Goal: Information Seeking & Learning: Learn about a topic

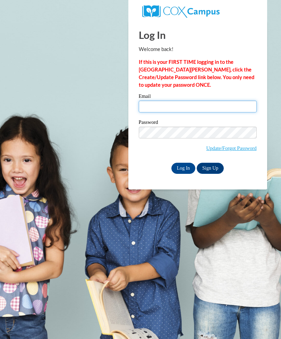
click at [182, 107] on input "Email" at bounding box center [198, 107] width 118 height 12
type input "[EMAIL_ADDRESS][DOMAIN_NAME]"
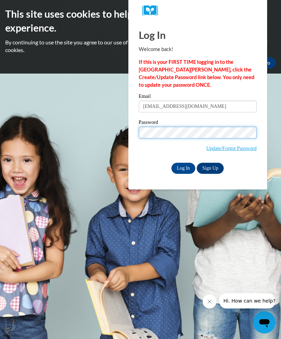
click at [182, 166] on input "Log In" at bounding box center [183, 168] width 24 height 11
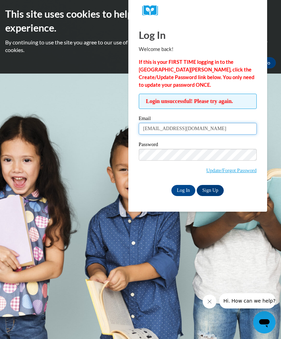
click at [239, 129] on input "[EMAIL_ADDRESS][DOMAIN_NAME]" at bounding box center [198, 129] width 118 height 12
click at [237, 132] on input "djchilds1959@gmail.com" at bounding box center [198, 129] width 118 height 12
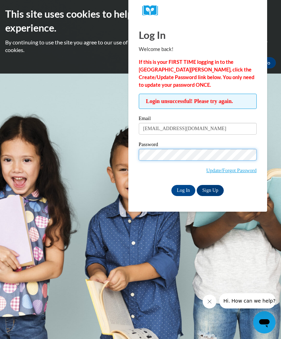
click at [266, 193] on div "Log In Welcome back! If this is your FIRST TIME logging in to the NEW Cox Campu…" at bounding box center [197, 116] width 149 height 191
click at [191, 188] on input "Log In" at bounding box center [183, 190] width 24 height 11
click at [241, 170] on link "Update/Forgot Password" at bounding box center [231, 171] width 50 height 6
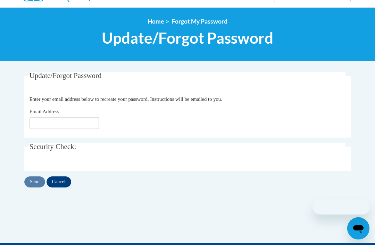
scroll to position [69, 0]
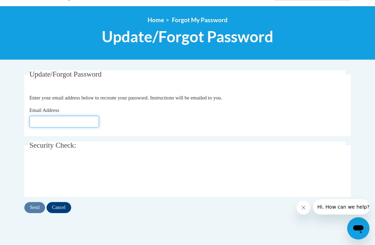
click at [83, 117] on input "Email Address" at bounding box center [64, 122] width 69 height 12
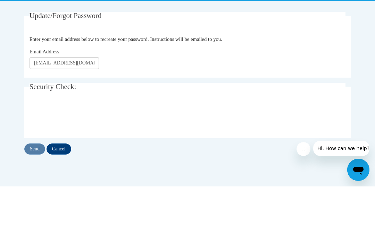
scroll to position [127, 0]
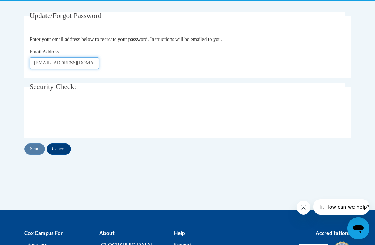
type input "Djchilds1959@gmail.com"
click at [33, 144] on input "Send" at bounding box center [34, 149] width 21 height 11
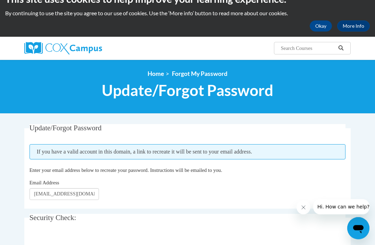
scroll to position [17, 0]
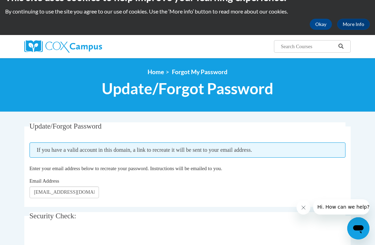
click at [153, 72] on link "Home" at bounding box center [156, 71] width 16 height 7
click at [64, 40] on img at bounding box center [63, 46] width 78 height 12
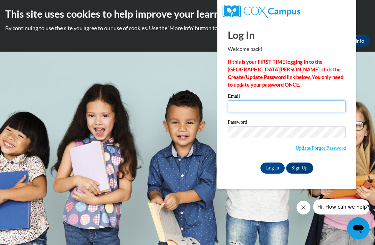
click at [289, 112] on input "Email" at bounding box center [287, 107] width 118 height 12
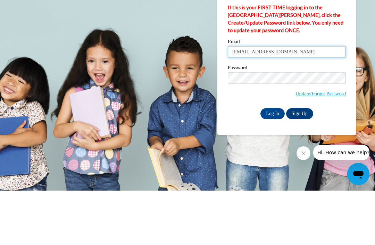
type input "djchilds@brighthorizons.com"
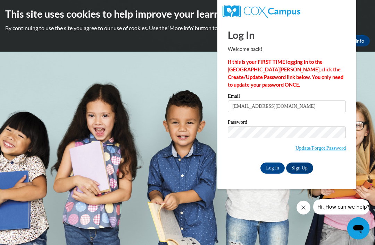
click at [275, 165] on input "Log In" at bounding box center [272, 168] width 24 height 11
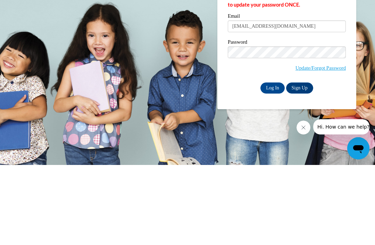
click at [274, 163] on input "Log In" at bounding box center [272, 168] width 24 height 11
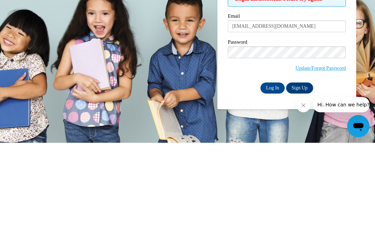
click at [303, 185] on link "Sign Up" at bounding box center [299, 190] width 27 height 11
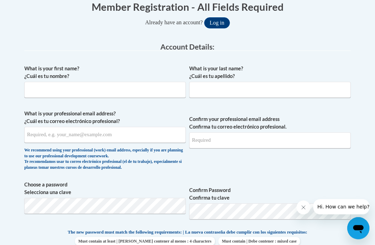
scroll to position [157, 0]
click at [219, 20] on button "Log in" at bounding box center [217, 22] width 26 height 11
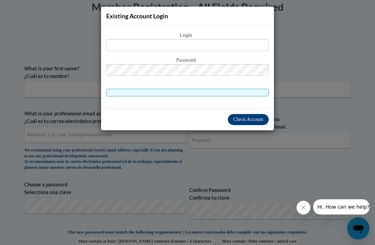
click at [356, 133] on div "Existing Account Login Login Password" at bounding box center [187, 122] width 375 height 245
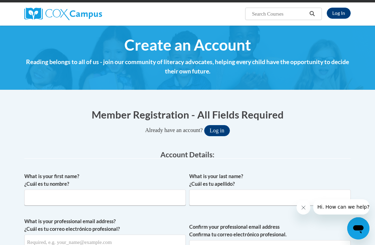
scroll to position [0, 0]
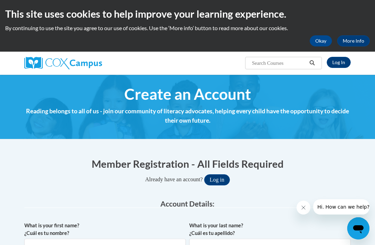
click at [341, 64] on link "Log In" at bounding box center [339, 62] width 24 height 11
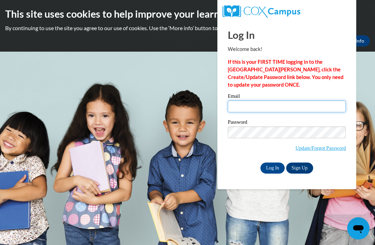
click at [282, 109] on input "Email" at bounding box center [287, 107] width 118 height 12
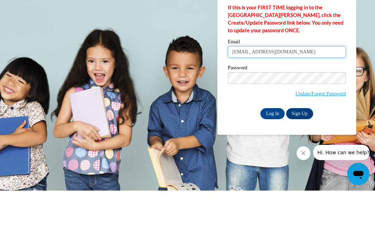
type input "djchilds1959@gmail.com"
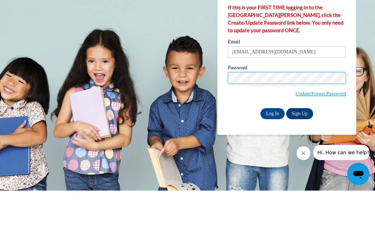
click at [272, 163] on input "Log In" at bounding box center [272, 168] width 24 height 11
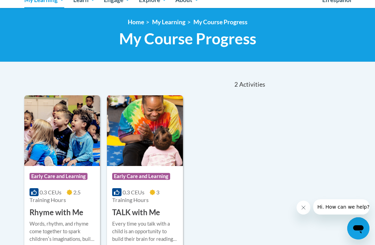
scroll to position [101, 0]
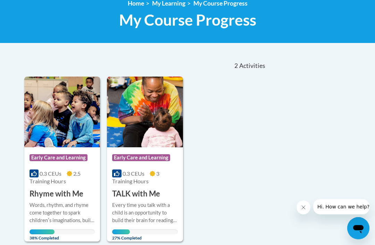
click at [150, 194] on h3 "TALK with Me" at bounding box center [136, 194] width 48 height 11
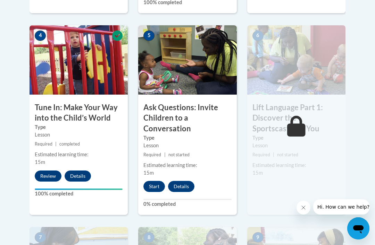
scroll to position [401, 0]
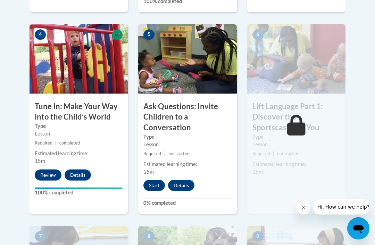
click at [150, 186] on button "Start" at bounding box center [154, 185] width 22 height 11
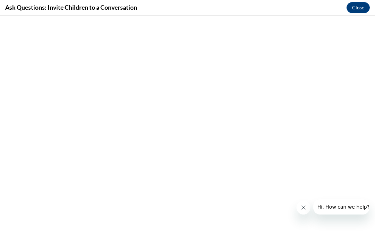
click at [301, 209] on icon "Close message from company" at bounding box center [304, 208] width 6 height 6
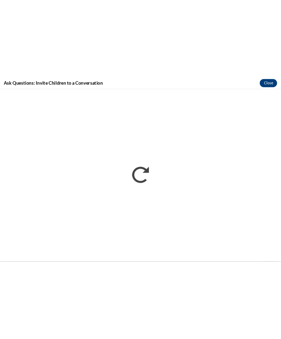
scroll to position [317, 0]
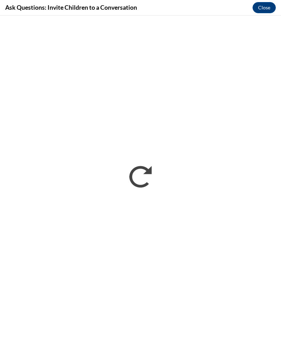
click at [137, 6] on h4 "Ask Questions: Invite Children to a Conversation" at bounding box center [71, 7] width 132 height 9
click at [137, 11] on h4 "Ask Questions: Invite Children to a Conversation" at bounding box center [71, 7] width 132 height 9
click at [142, 10] on div "Ask Questions: Invite Children to a Conversation Close" at bounding box center [140, 8] width 281 height 16
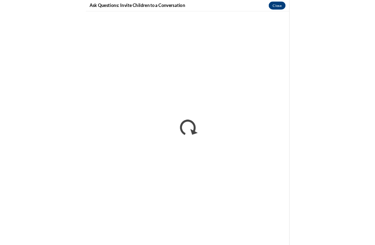
scroll to position [445, 0]
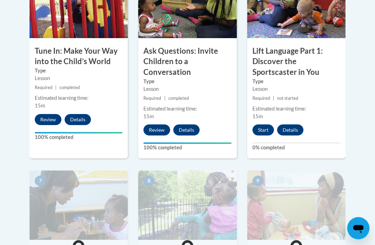
click at [268, 128] on button "Start" at bounding box center [263, 130] width 22 height 11
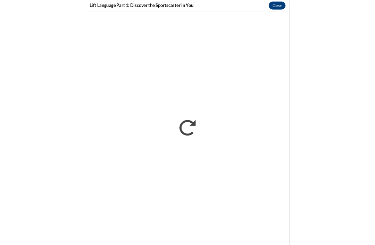
scroll to position [456, 0]
